Goal: Task Accomplishment & Management: Manage account settings

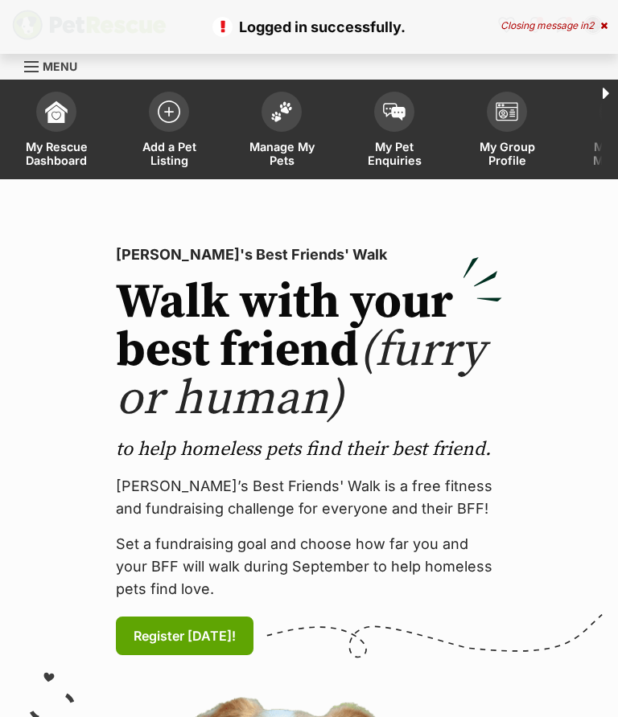
click at [280, 121] on img at bounding box center [281, 111] width 23 height 21
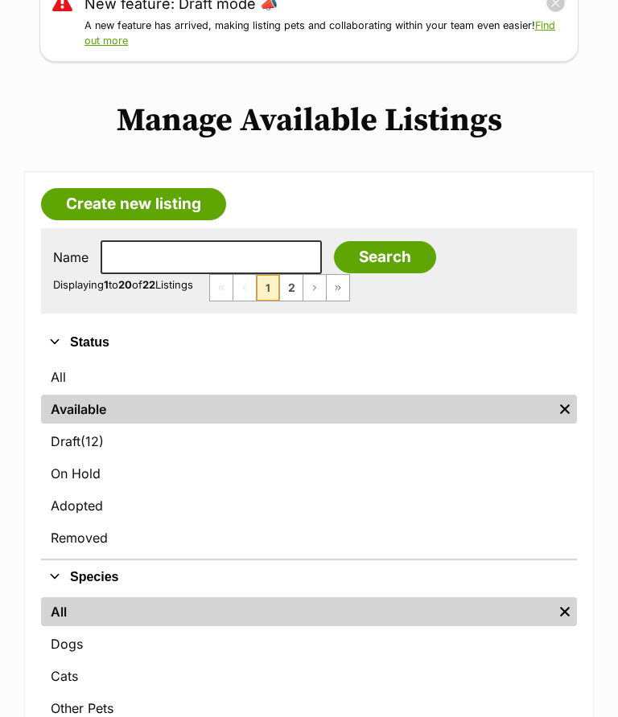
scroll to position [236, 0]
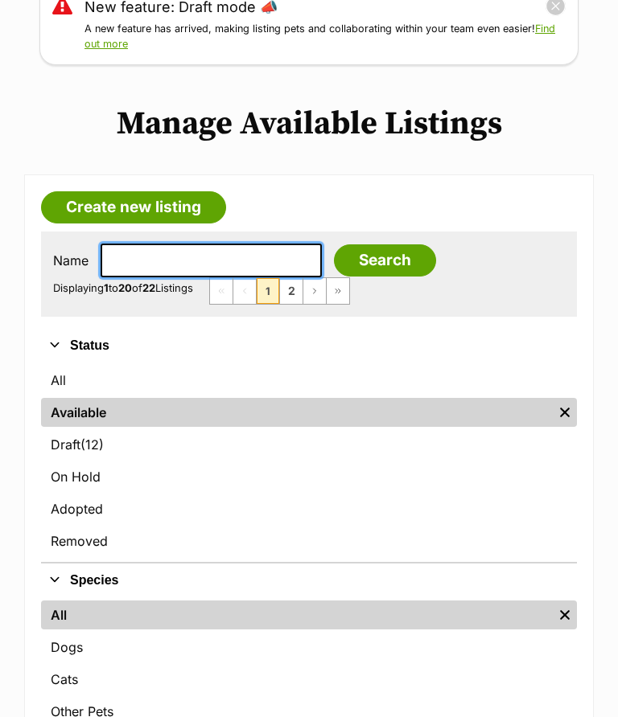
click at [136, 250] on input "text" at bounding box center [211, 261] width 221 height 34
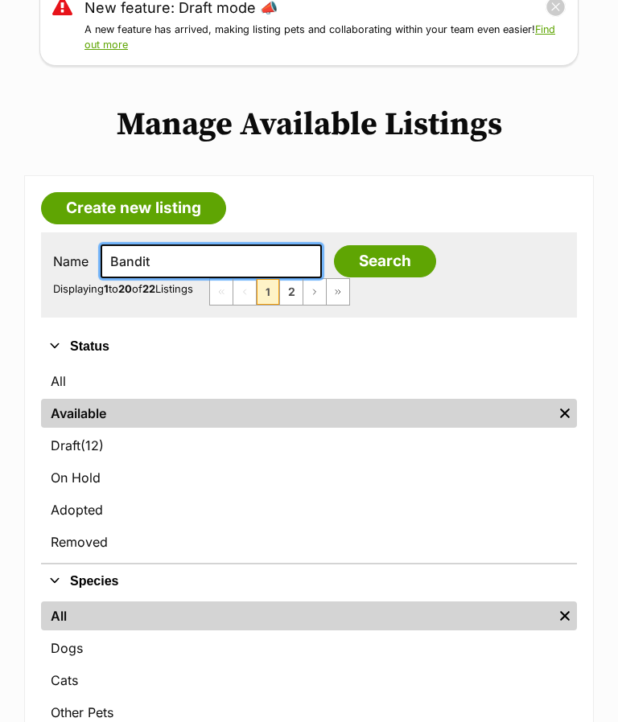
type input "Bandit"
click at [363, 248] on input "Search" at bounding box center [385, 261] width 102 height 32
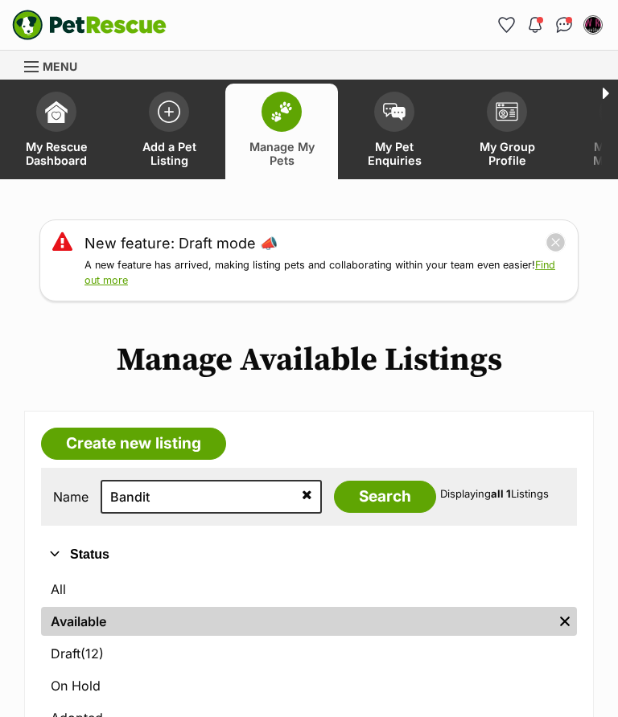
click at [64, 583] on link "All" at bounding box center [309, 589] width 536 height 29
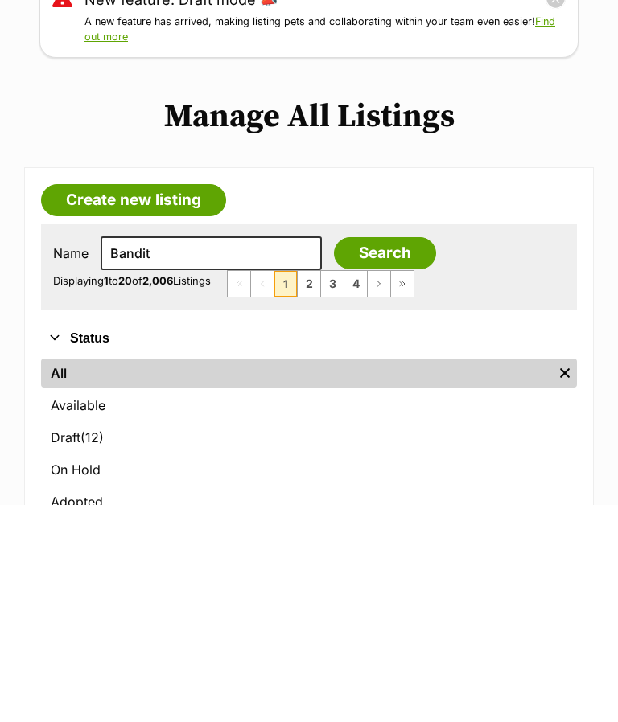
scroll to position [244, 0]
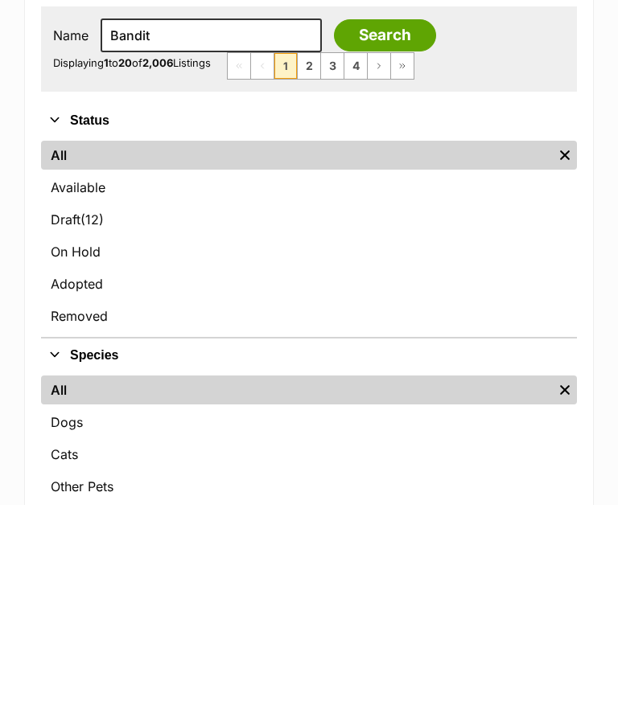
type input "Bandit"
click at [361, 249] on input "Search" at bounding box center [385, 252] width 102 height 32
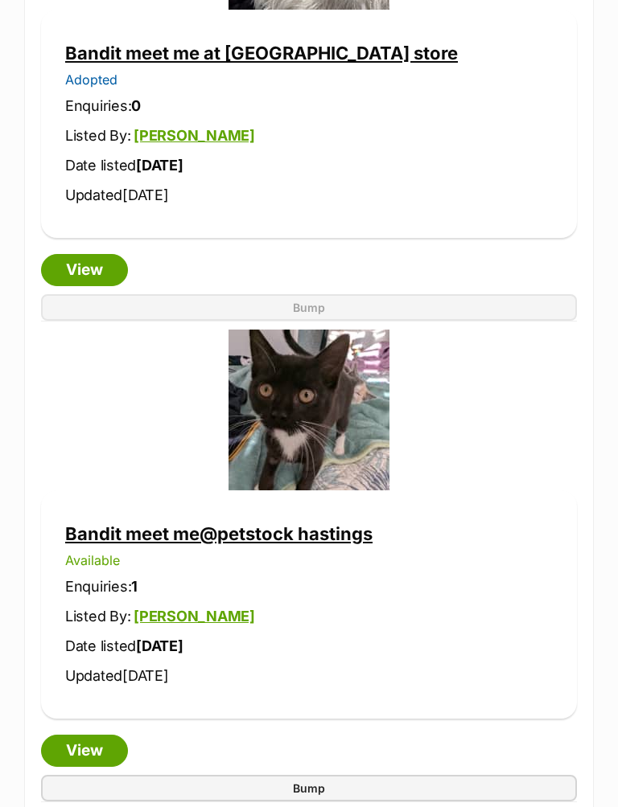
scroll to position [2497, 0]
click at [336, 529] on link "Bandit meet me@petstock hastings" at bounding box center [218, 534] width 307 height 21
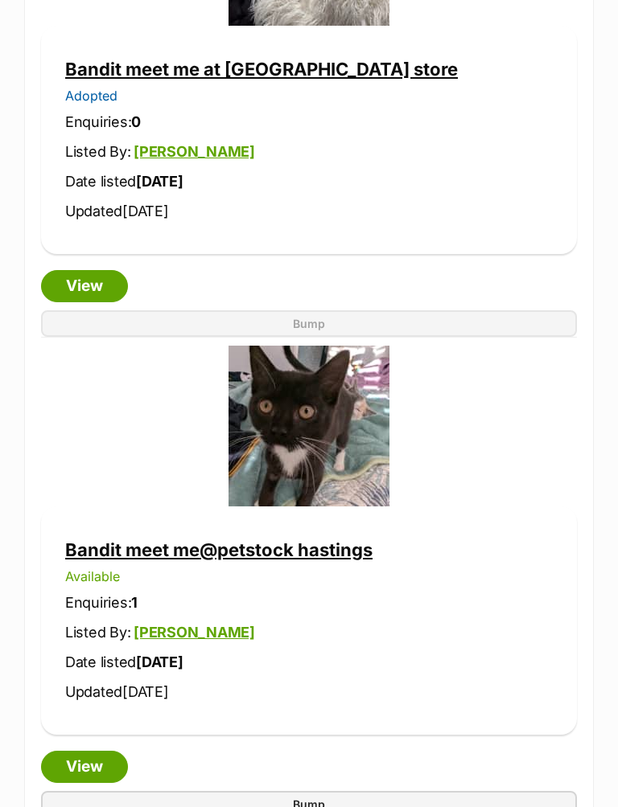
scroll to position [2226, 0]
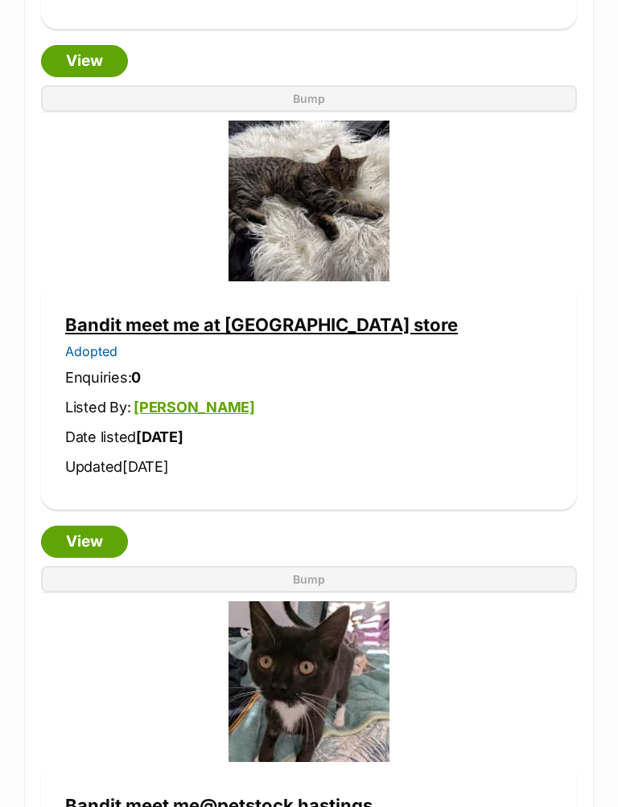
click at [353, 318] on link "Bandit meet me at Petstock keysborough store" at bounding box center [261, 324] width 392 height 21
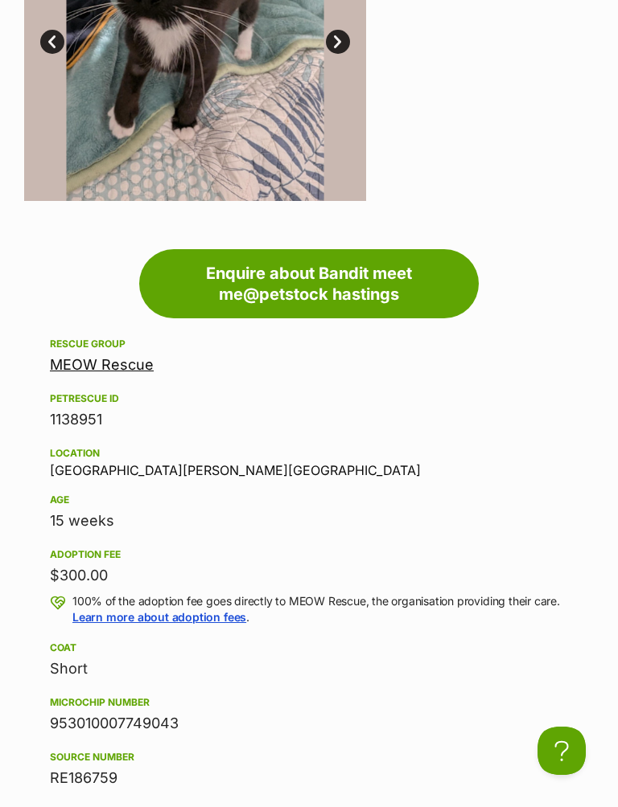
scroll to position [1072, 0]
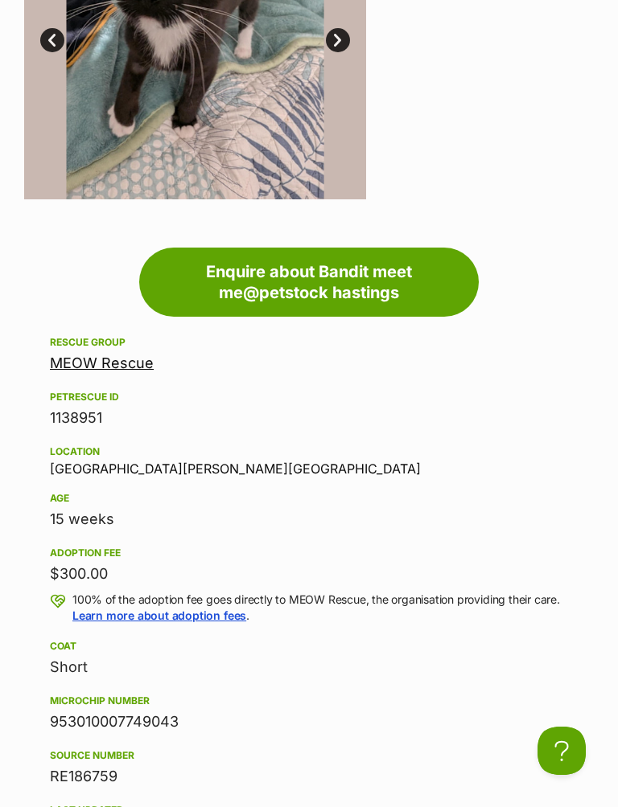
click at [480, 411] on div "Rescue group MEOW Rescue PetRescue ID 1138951 Location Hastings, VIC Age 15 wee…" at bounding box center [309, 588] width 518 height 510
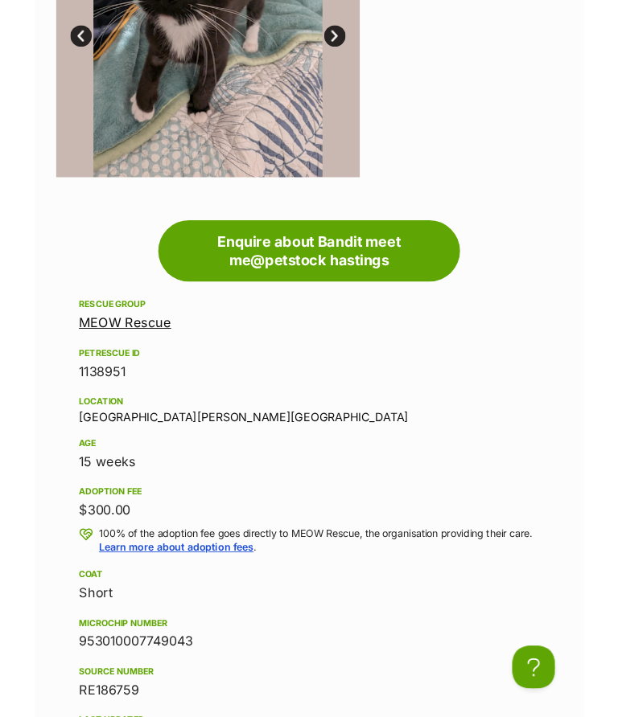
scroll to position [0, 0]
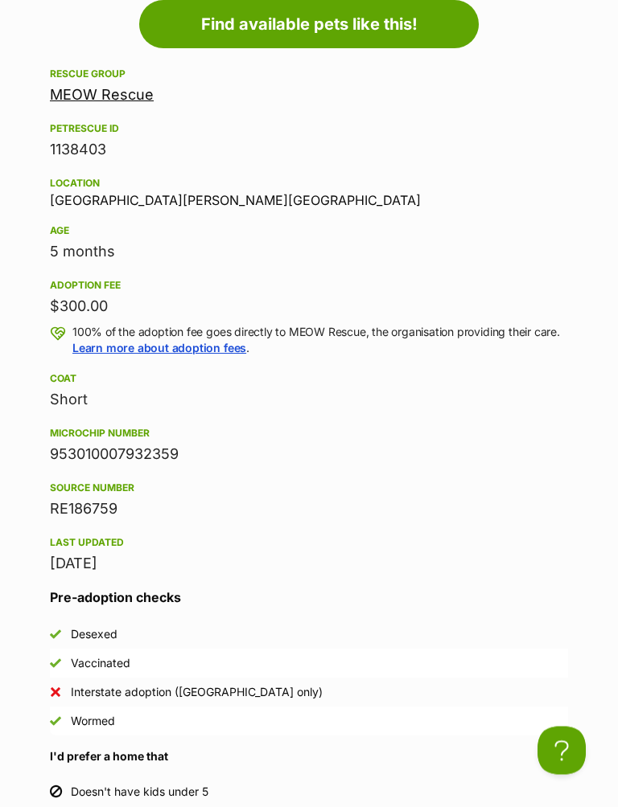
scroll to position [1402, 0]
